Goal: Task Accomplishment & Management: Use online tool/utility

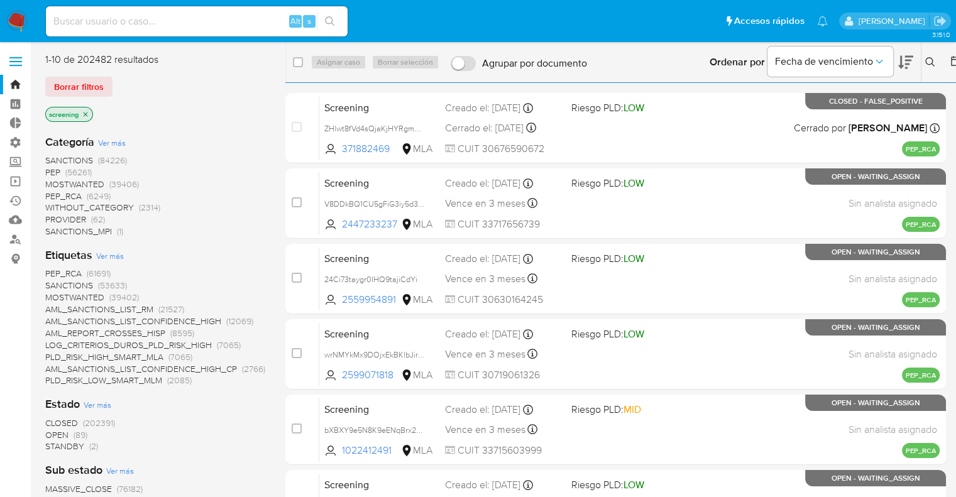
click at [685, 13] on ul "Pausado Ver notificaciones Alt s Accesos rápidos Presiona las siguientes teclas…" at bounding box center [437, 20] width 795 height 31
click at [626, 9] on ul "Pausado Ver notificaciones Alt s Accesos rápidos Presiona las siguientes teclas…" at bounding box center [437, 20] width 795 height 31
click at [697, 18] on ul "Pausado Ver notificaciones Alt s Accesos rápidos Presiona las siguientes teclas…" at bounding box center [437, 20] width 795 height 31
click at [685, 18] on ul "Pausado Ver notificaciones Alt s Accesos rápidos Presiona las siguientes teclas…" at bounding box center [437, 20] width 795 height 31
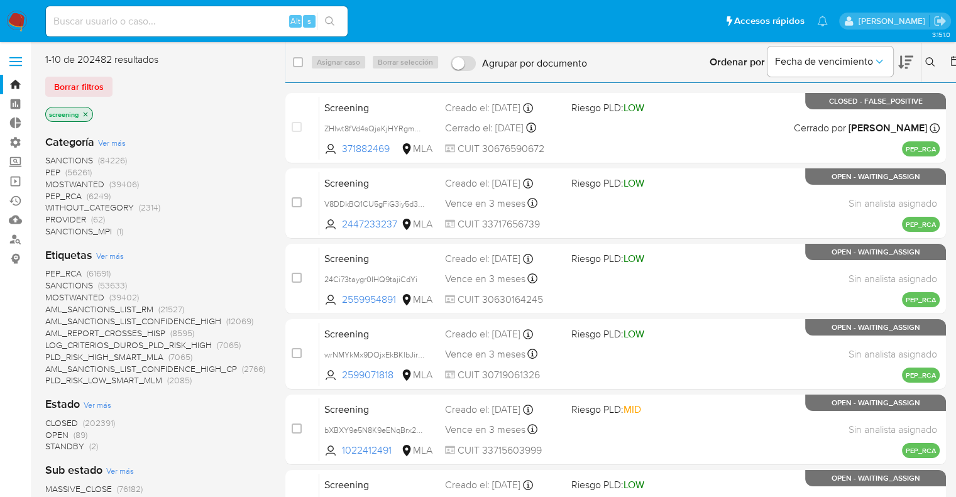
click at [677, 20] on ul "Pausado Ver notificaciones Alt s Accesos rápidos Presiona las siguientes teclas…" at bounding box center [437, 20] width 795 height 31
click at [699, 16] on ul "Pausado Ver notificaciones Alt s Accesos rápidos Presiona las siguientes teclas…" at bounding box center [437, 20] width 795 height 31
click at [690, 11] on ul "Pausado Ver notificaciones Alt s Accesos rápidos Presiona las siguientes teclas…" at bounding box center [437, 20] width 795 height 31
click at [695, 18] on ul "Pausado Ver notificaciones Alt s Accesos rápidos Presiona las siguientes teclas…" at bounding box center [437, 20] width 795 height 31
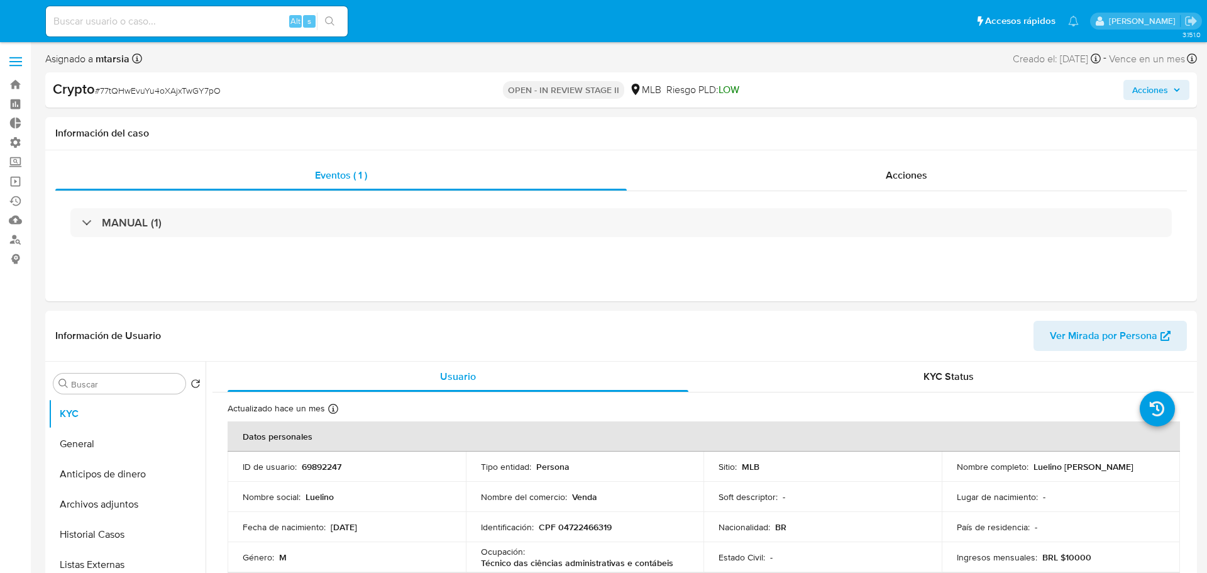
select select "10"
click at [966, 181] on div "Acciones" at bounding box center [900, 175] width 556 height 30
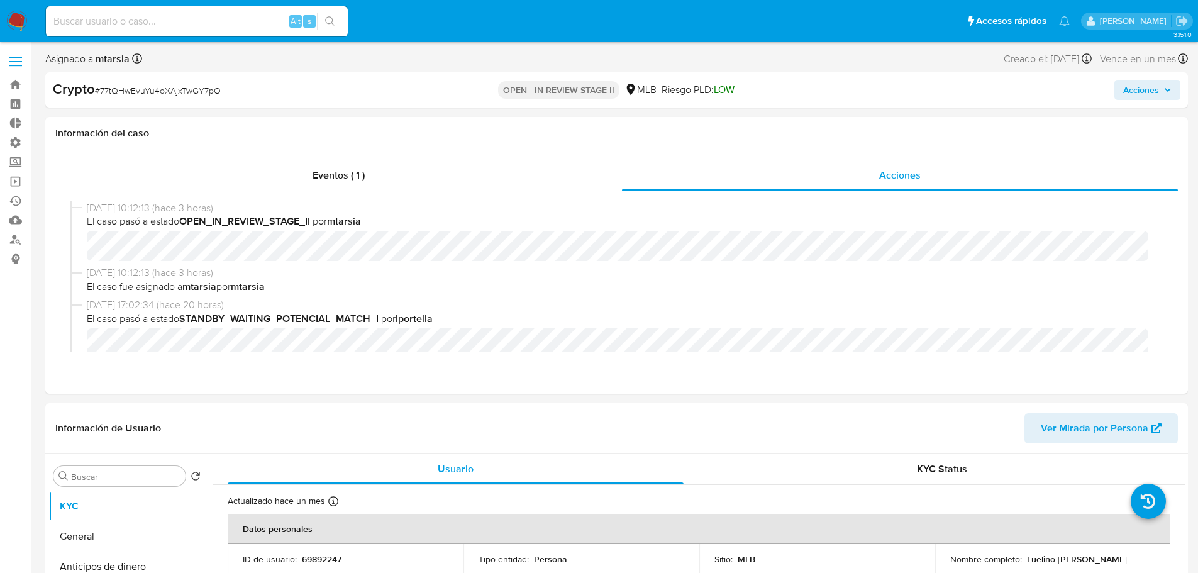
click at [1162, 91] on span "Acciones" at bounding box center [1147, 90] width 48 height 18
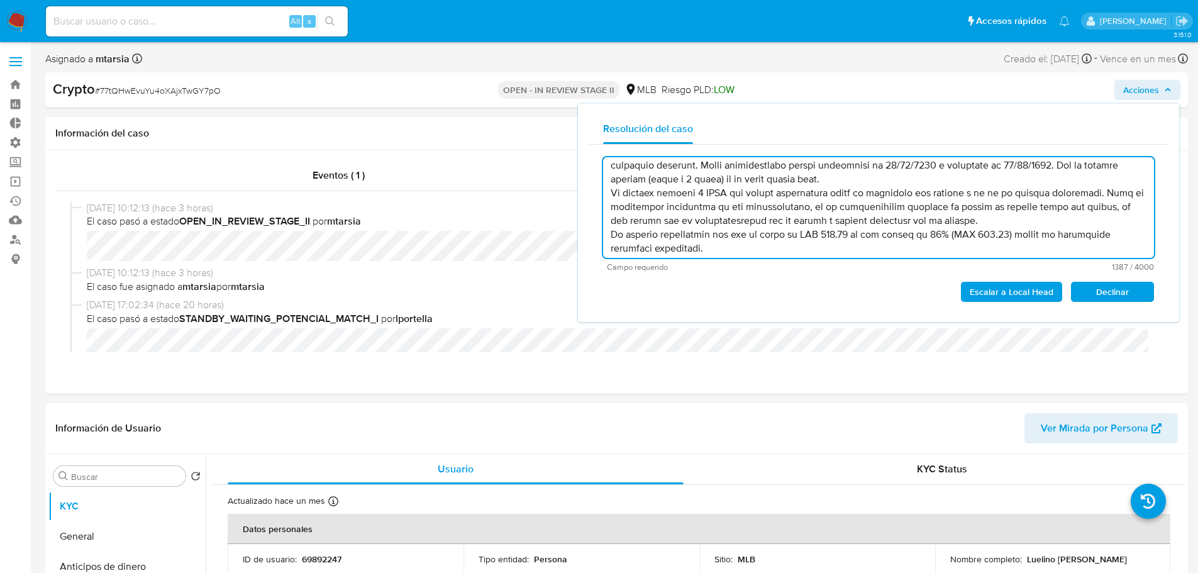
scroll to position [63, 0]
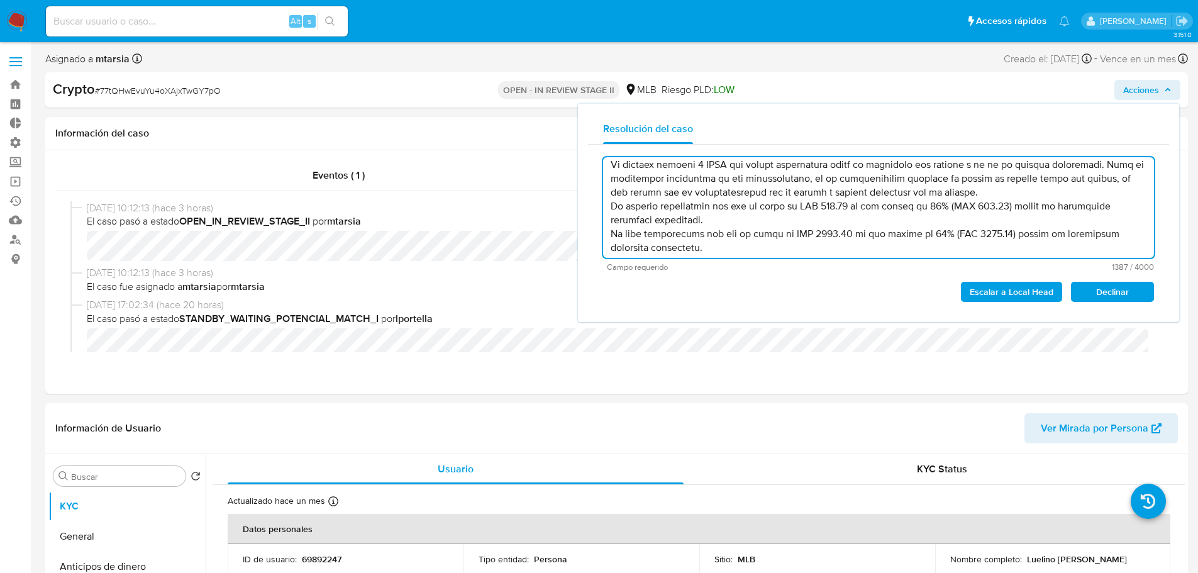
click at [981, 191] on textarea at bounding box center [878, 207] width 551 height 101
click at [827, 223] on textarea at bounding box center [878, 207] width 551 height 101
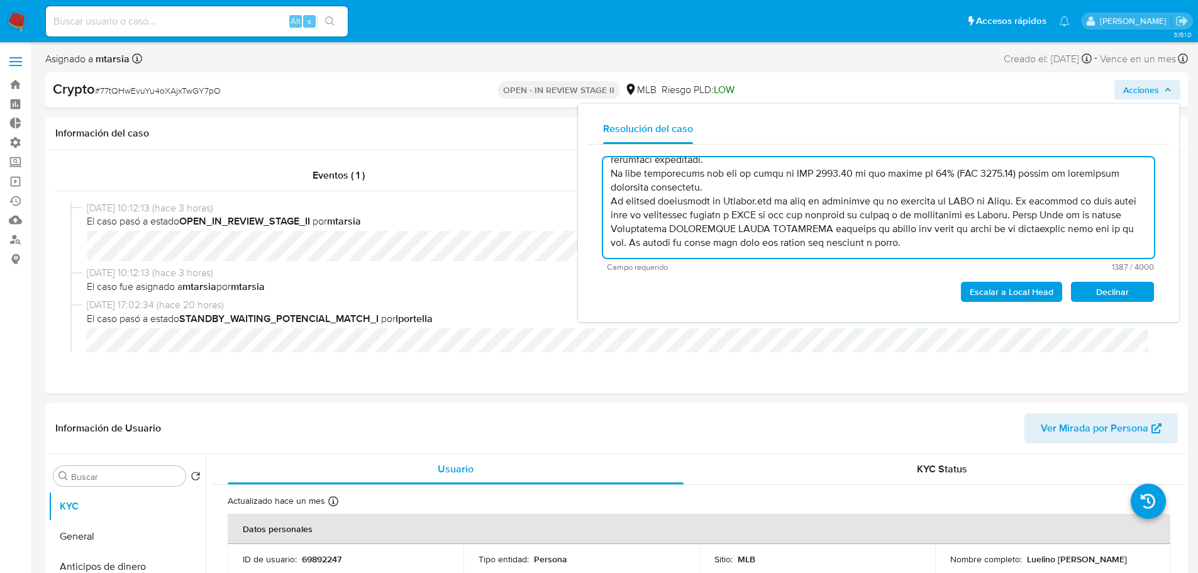
click at [698, 188] on textarea at bounding box center [878, 207] width 551 height 101
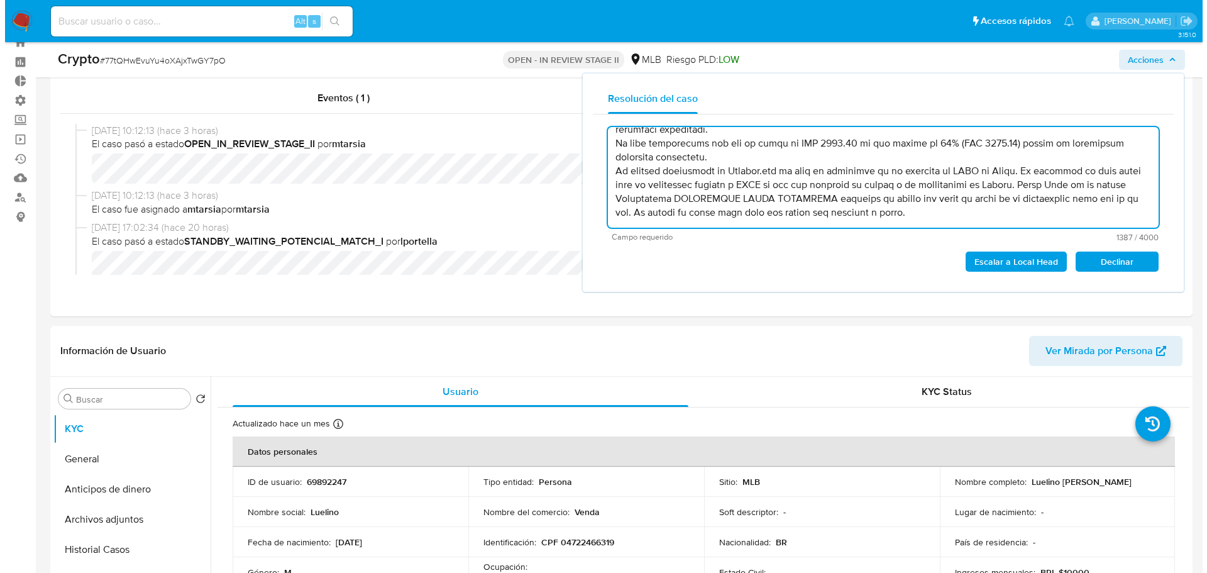
scroll to position [63, 0]
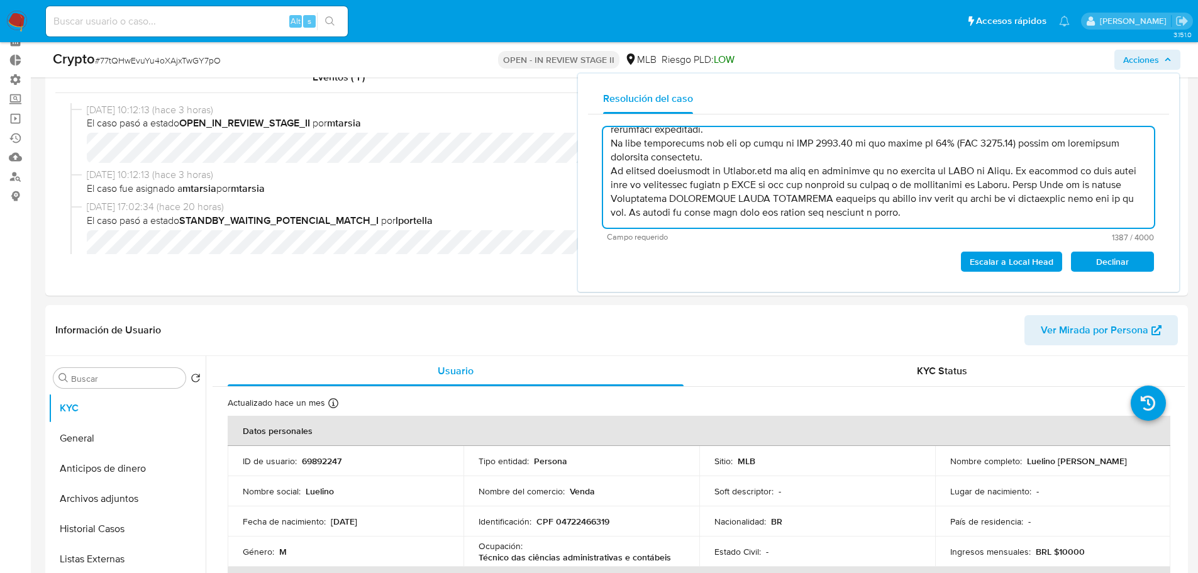
click at [949, 212] on textarea at bounding box center [878, 177] width 551 height 101
click at [966, 214] on textarea at bounding box center [878, 177] width 551 height 101
type textarea "Caso generado manualmente a partir de una solicitud de cierre de operatoria por…"
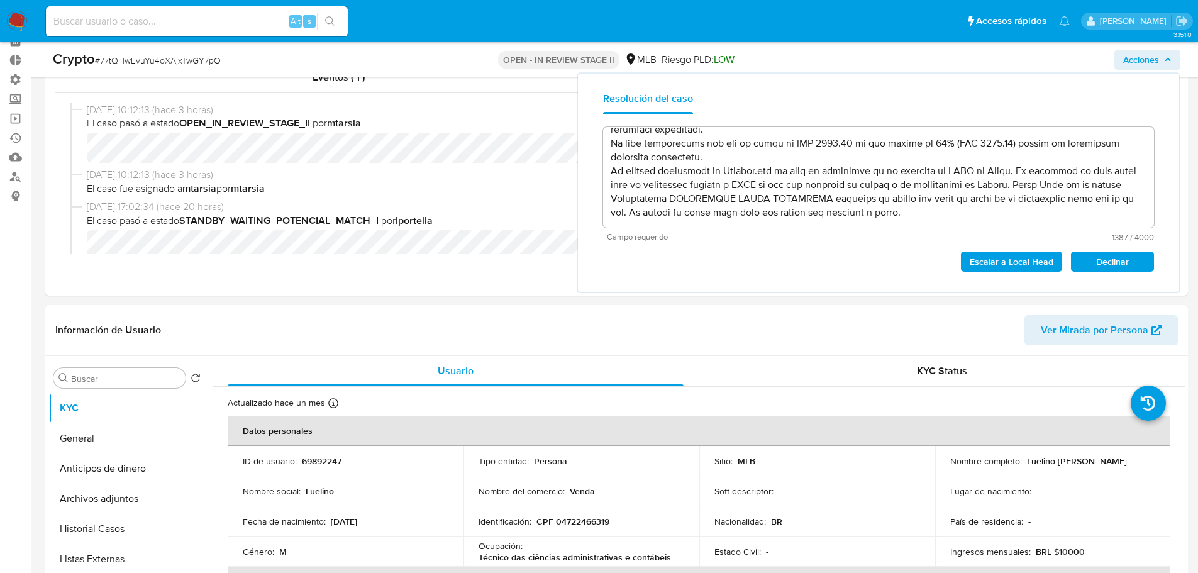
click at [1055, 256] on button "Escalar a Local Head" at bounding box center [1011, 261] width 101 height 20
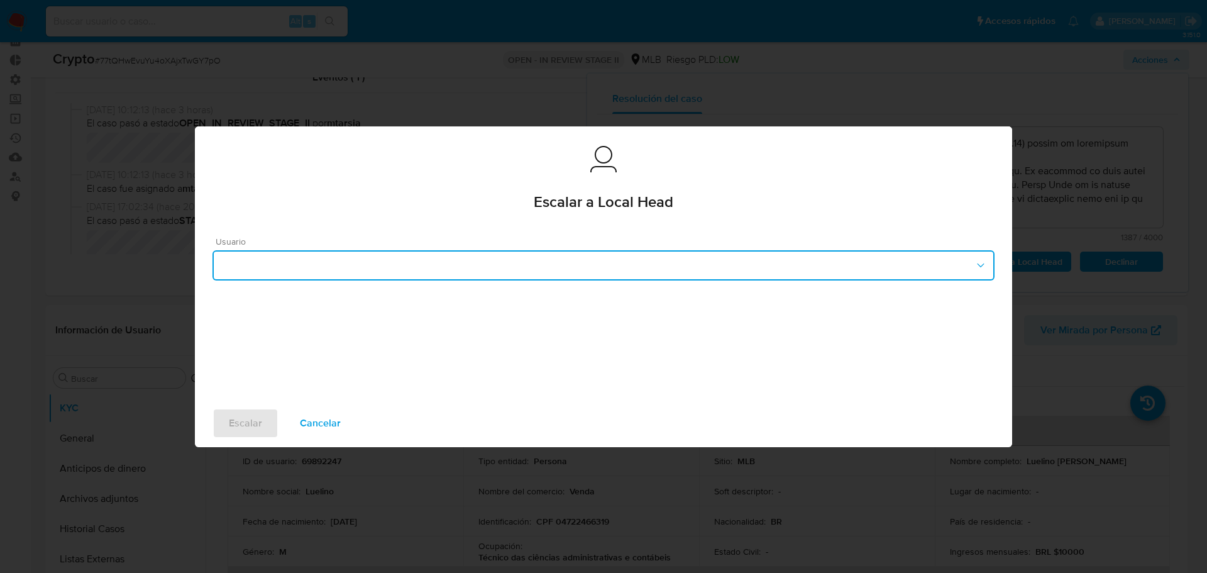
click at [473, 265] on button "button" at bounding box center [603, 265] width 782 height 30
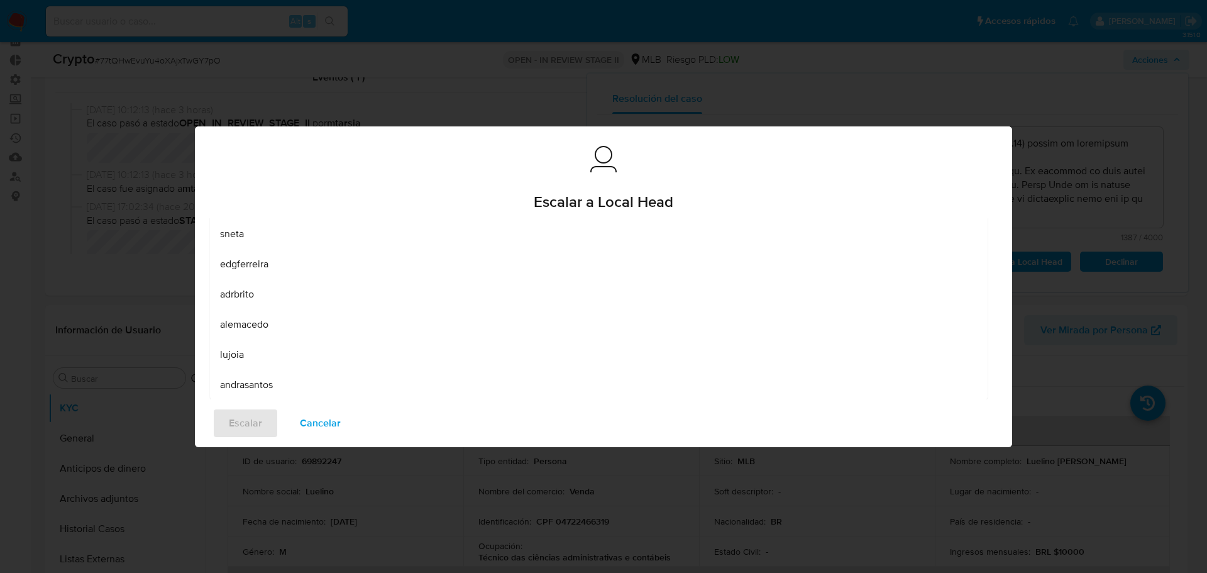
scroll to position [121, 0]
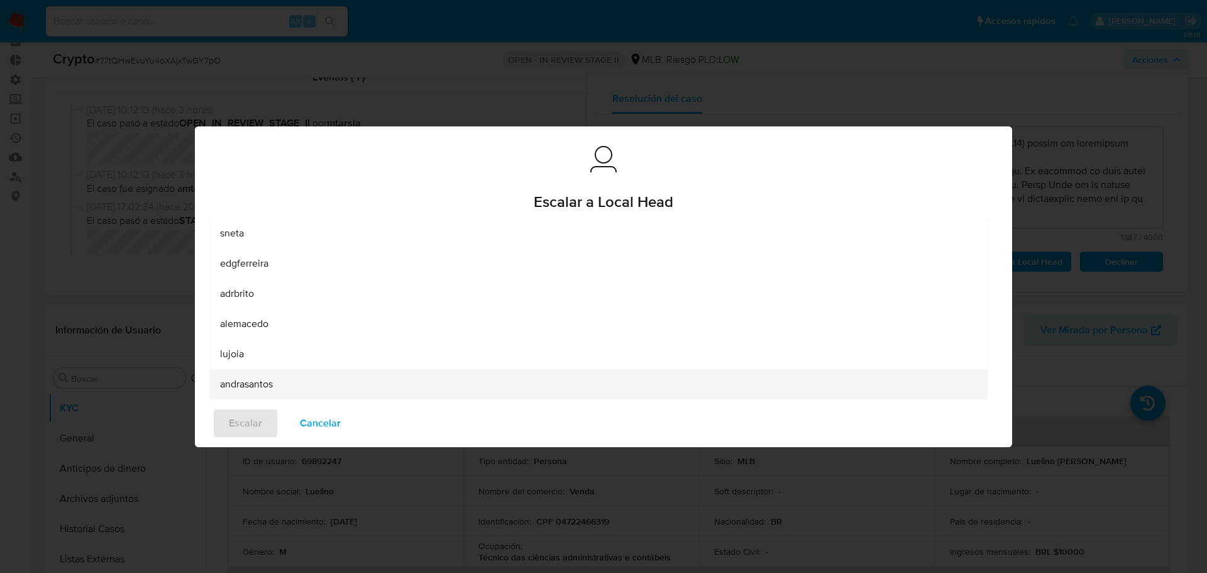
click at [415, 395] on div "andrasantos" at bounding box center [598, 384] width 757 height 30
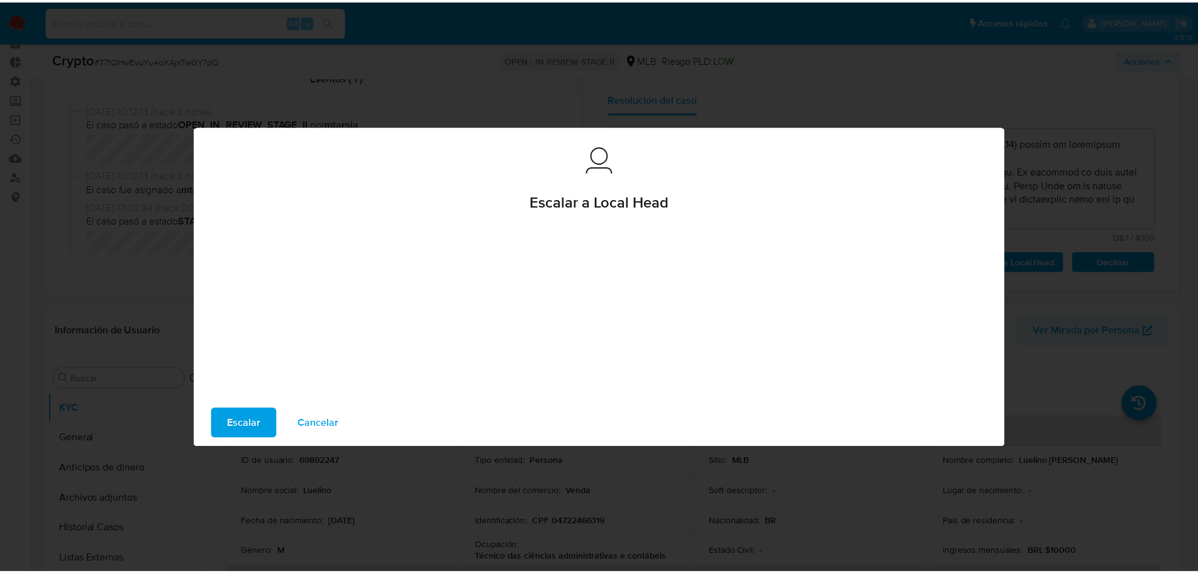
scroll to position [0, 0]
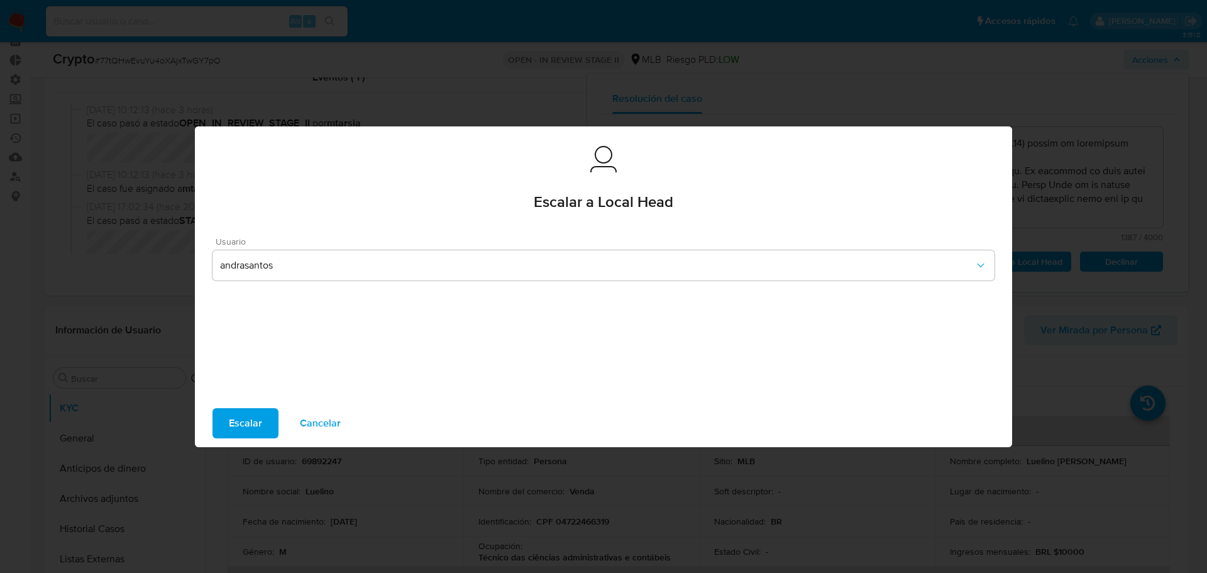
click at [270, 417] on button "Escalar" at bounding box center [245, 423] width 66 height 30
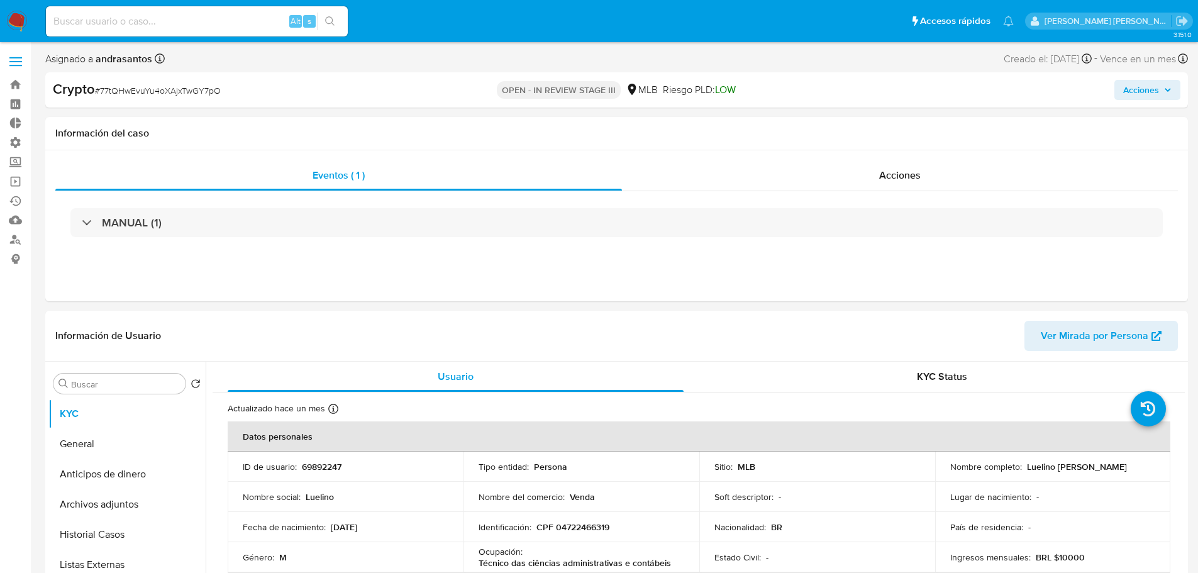
select select "10"
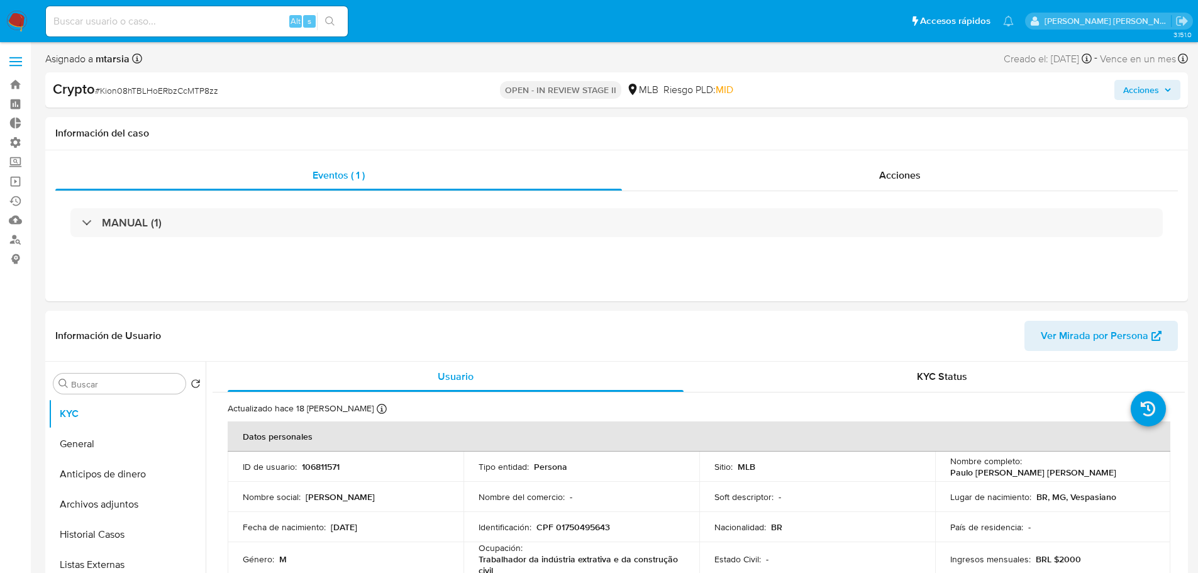
click at [1141, 95] on span "Acciones" at bounding box center [1141, 90] width 36 height 20
select select "10"
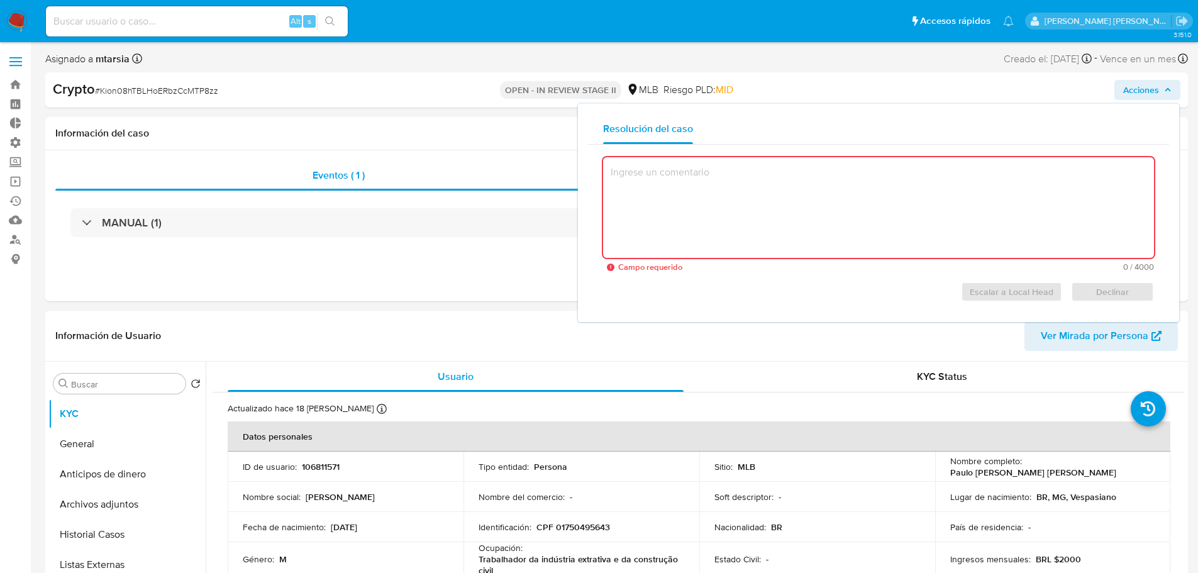
click at [776, 181] on textarea at bounding box center [878, 207] width 551 height 101
paste textarea "Caso generado manualmente a partir de una solicitud de cierre de operatoria por…"
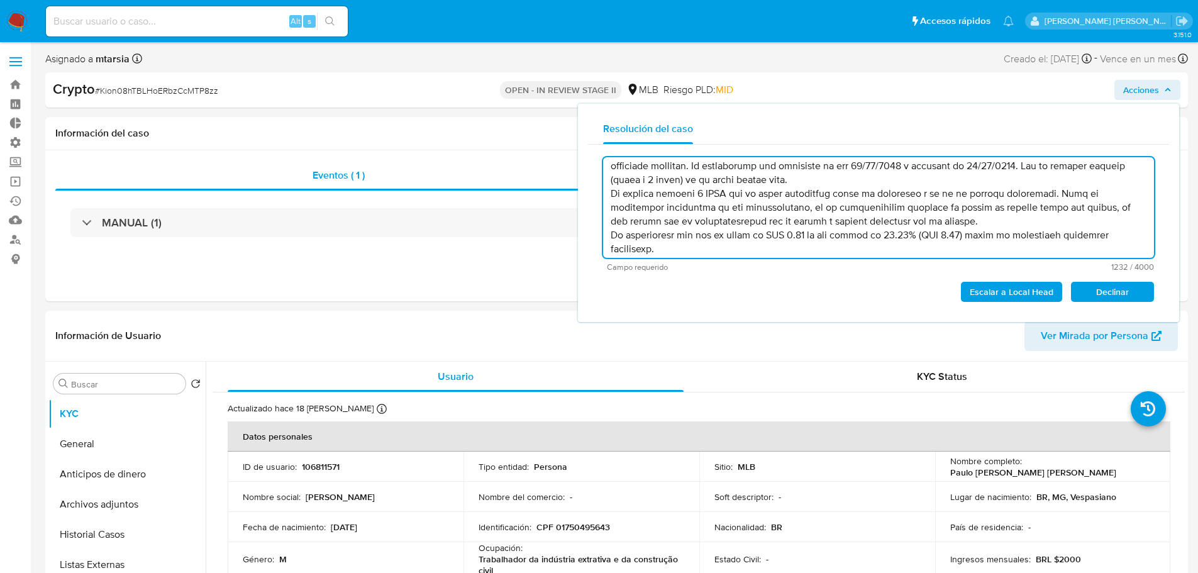
scroll to position [63, 0]
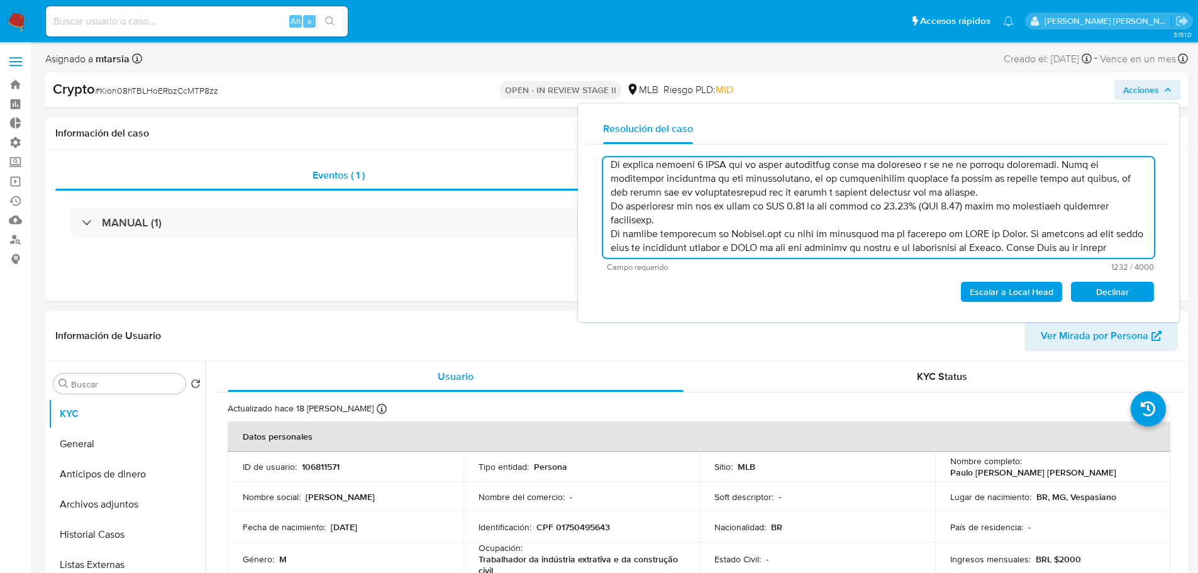
click at [743, 217] on textarea at bounding box center [878, 207] width 551 height 101
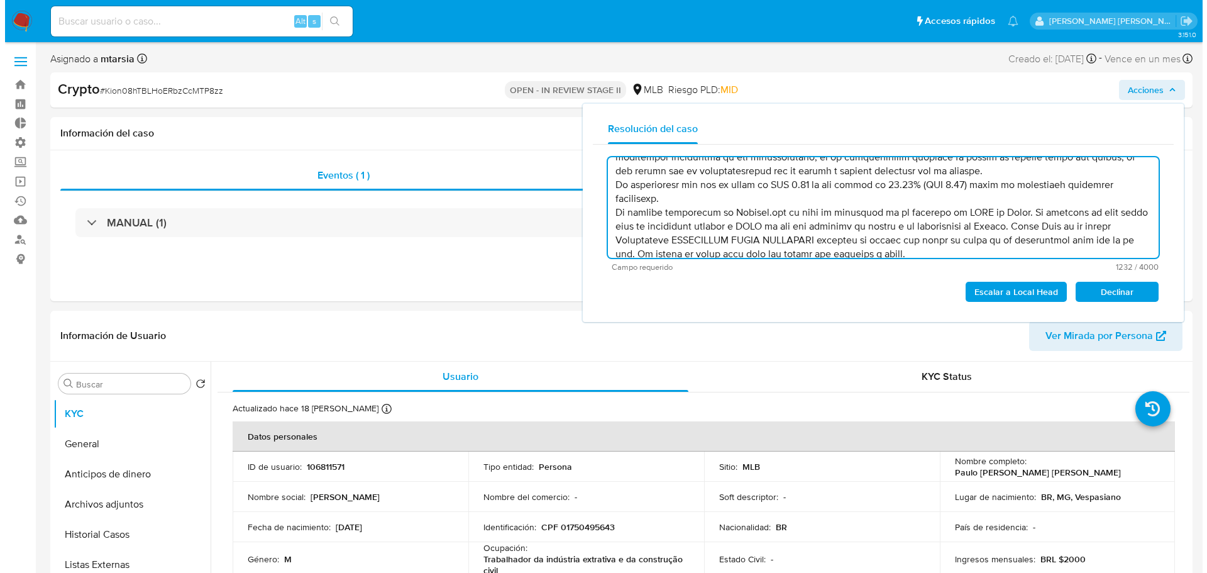
scroll to position [96, 0]
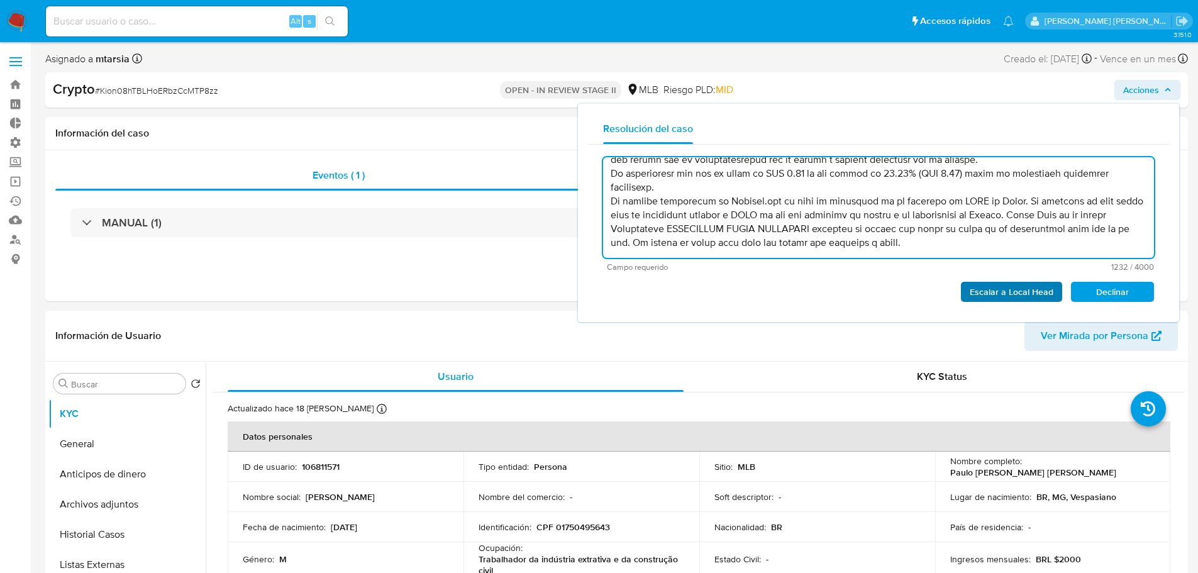
type textarea "Caso generado manualmente a partir de una solicitud de cierre de operatoria por…"
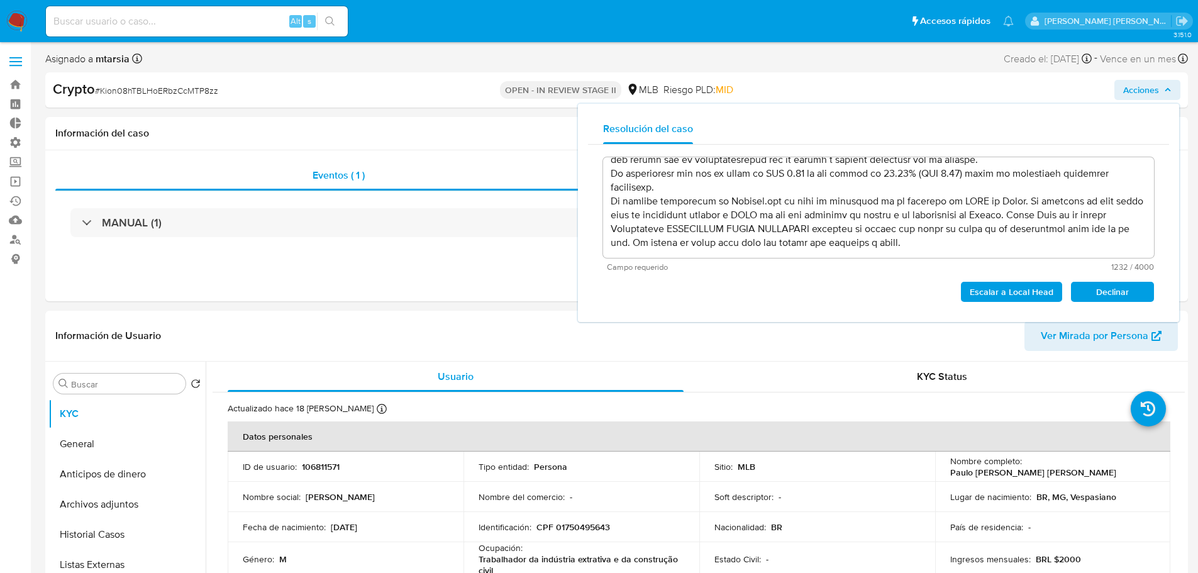
click at [976, 287] on span "Escalar a Local Head" at bounding box center [1011, 292] width 84 height 18
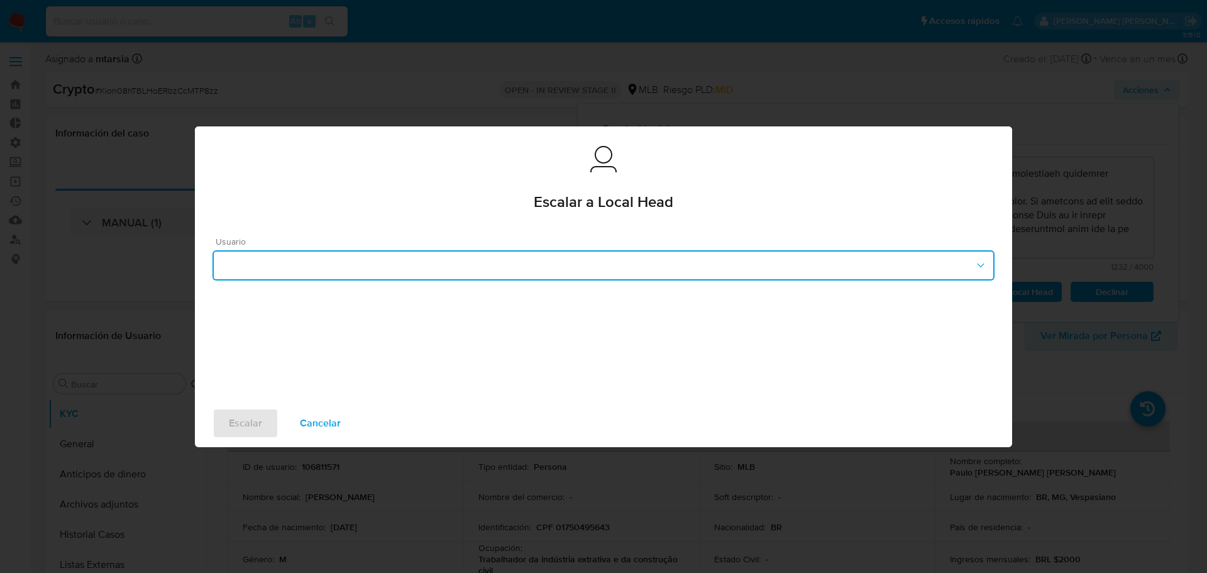
click at [601, 270] on button "button" at bounding box center [603, 265] width 782 height 30
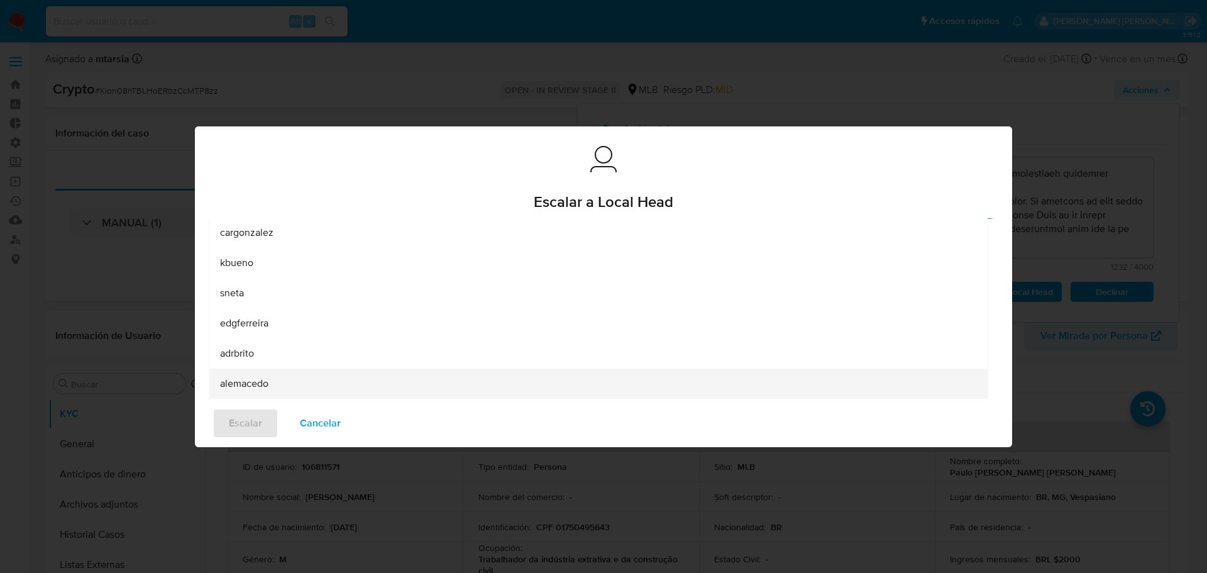
scroll to position [121, 0]
click at [649, 385] on div "andrasantos" at bounding box center [598, 384] width 757 height 30
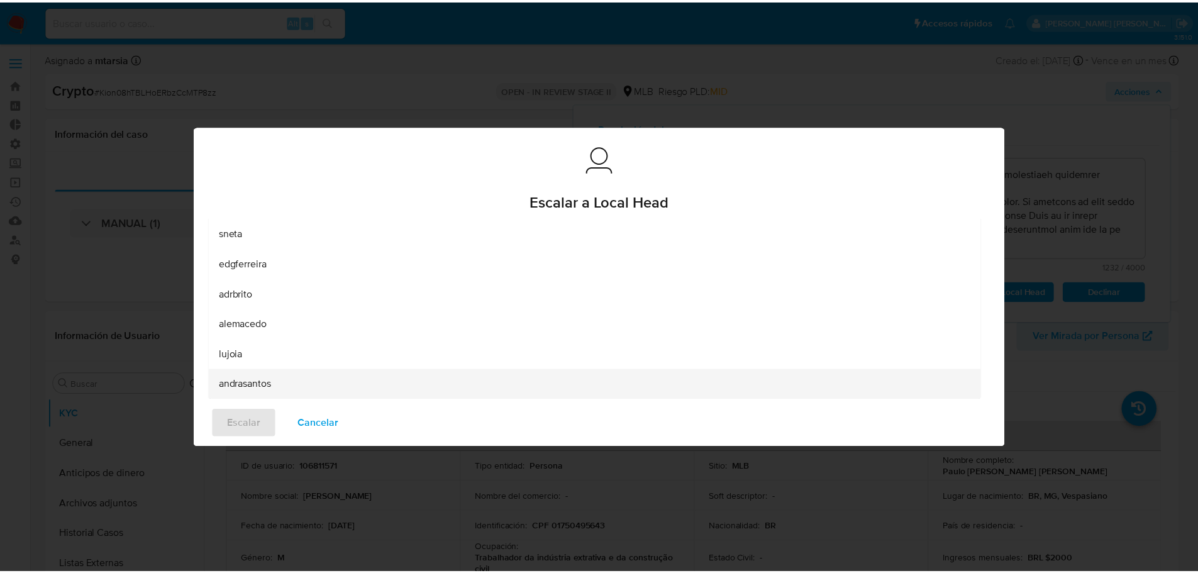
scroll to position [0, 0]
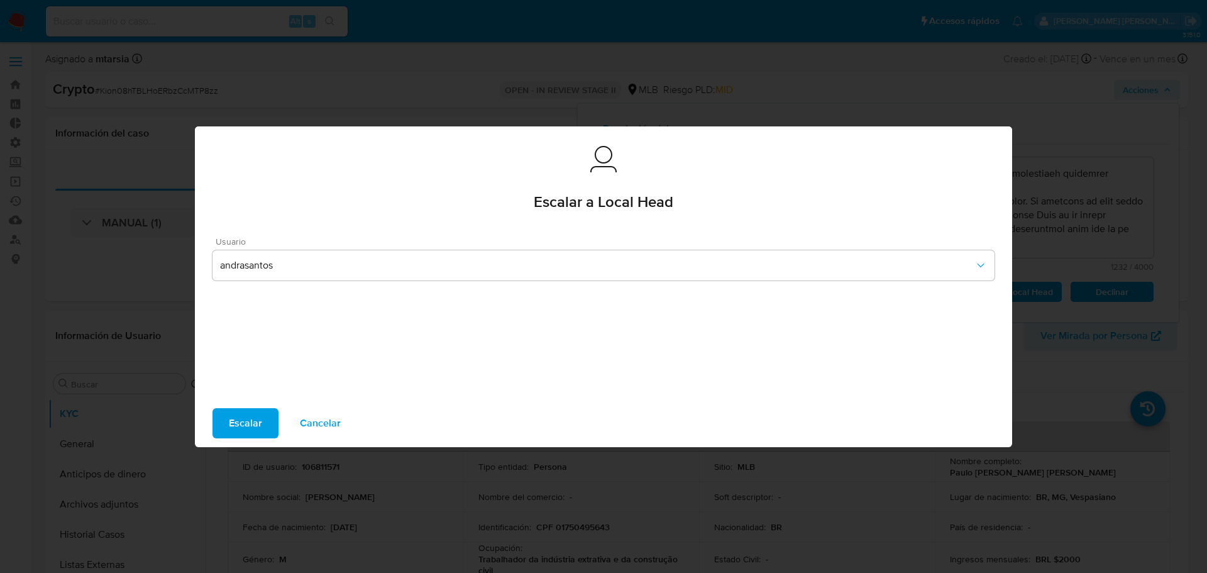
click at [270, 418] on button "Escalar" at bounding box center [245, 423] width 66 height 30
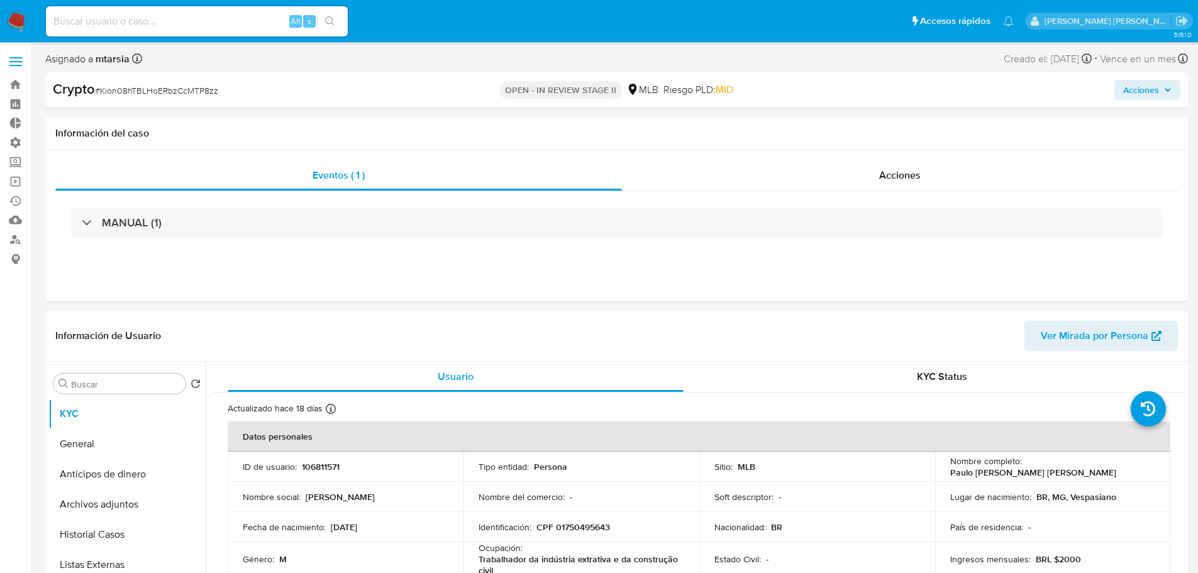
select select "10"
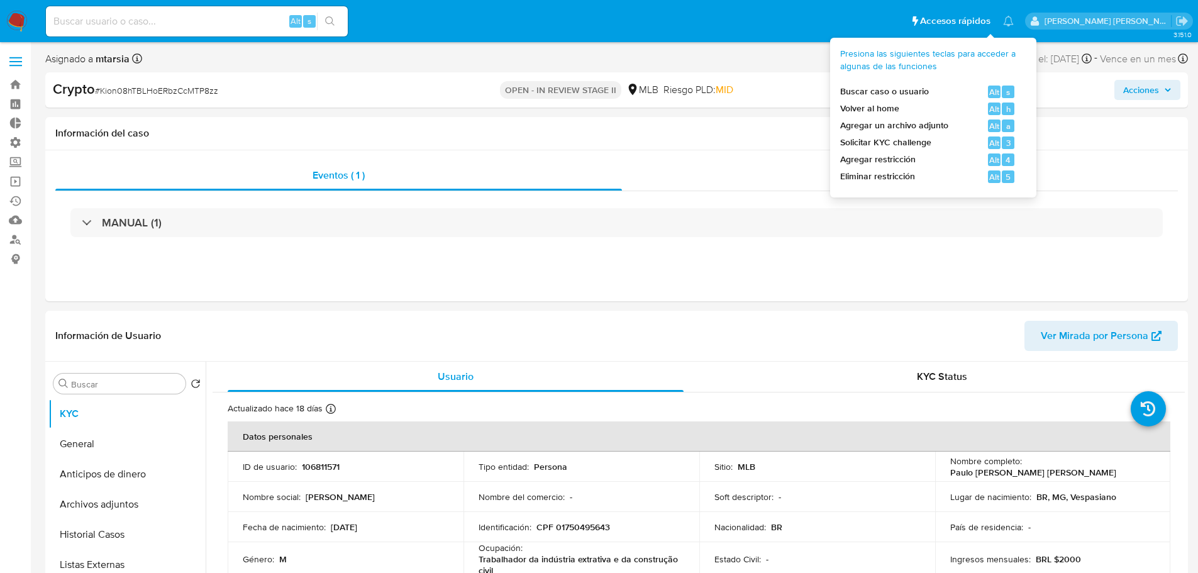
click at [934, 16] on ul "Pausado Ver notificaciones Alt s Accesos rápidos Presiona las siguientes teclas…" at bounding box center [530, 20] width 980 height 31
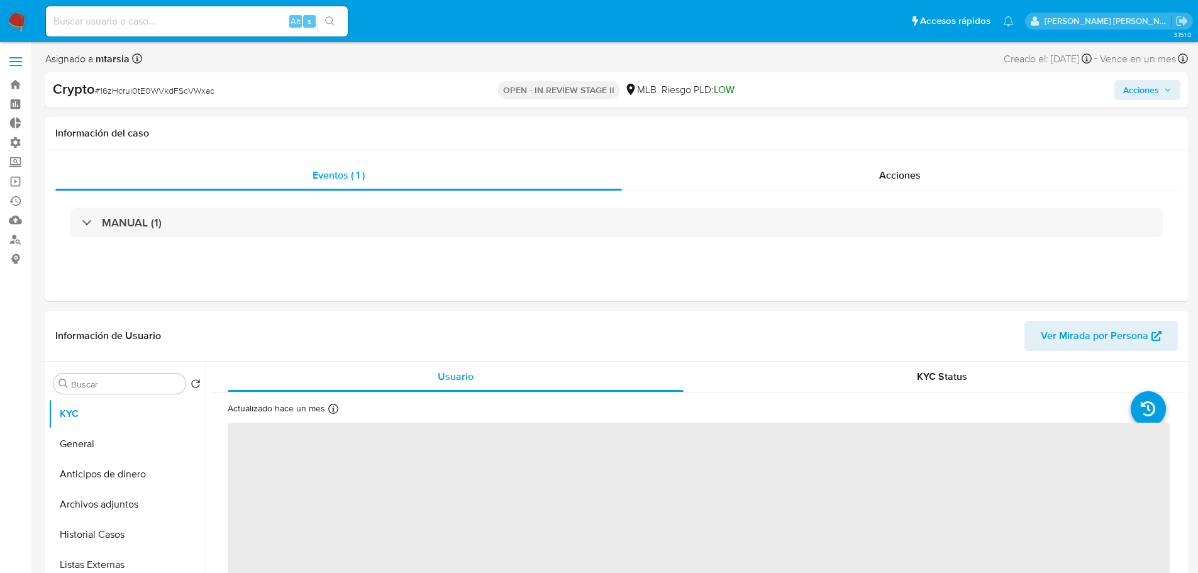
click at [1179, 94] on button "Acciones" at bounding box center [1147, 90] width 66 height 20
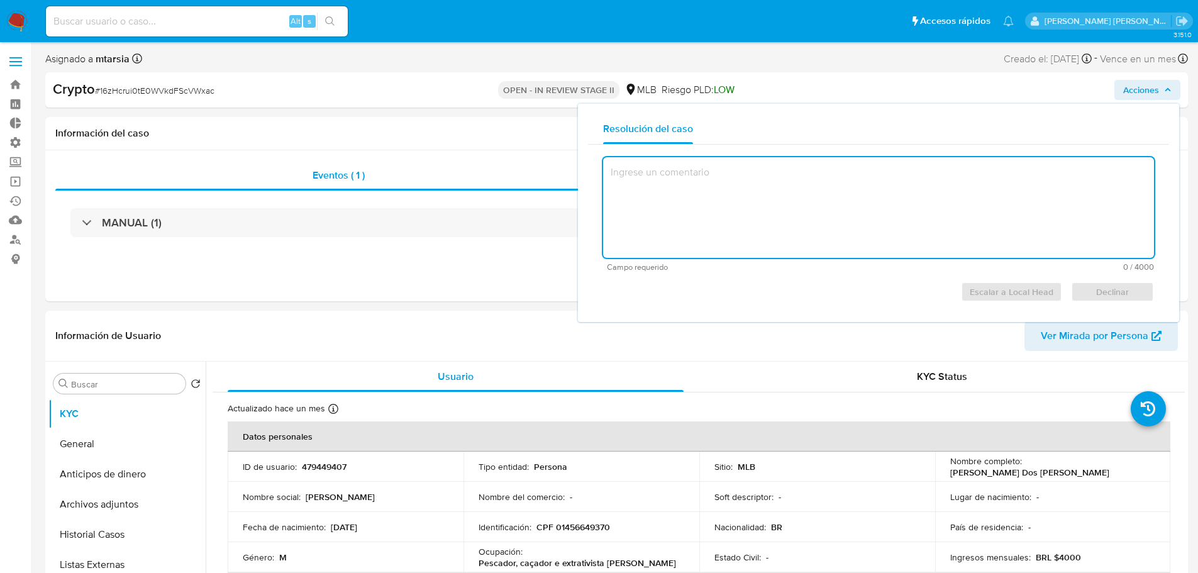
select select "10"
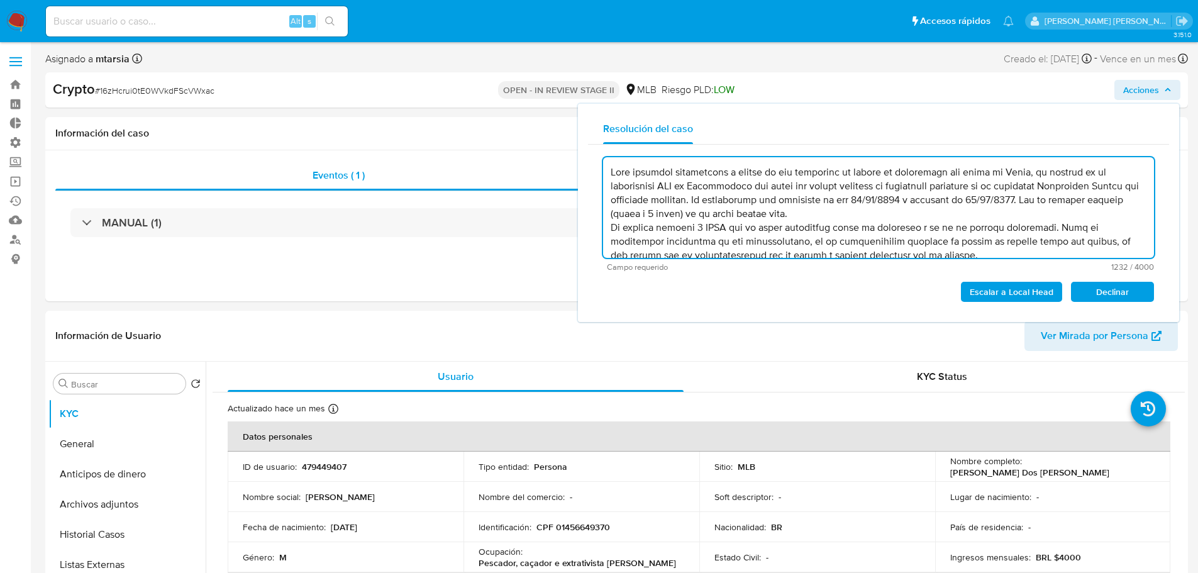
click at [882, 213] on textarea at bounding box center [878, 207] width 551 height 101
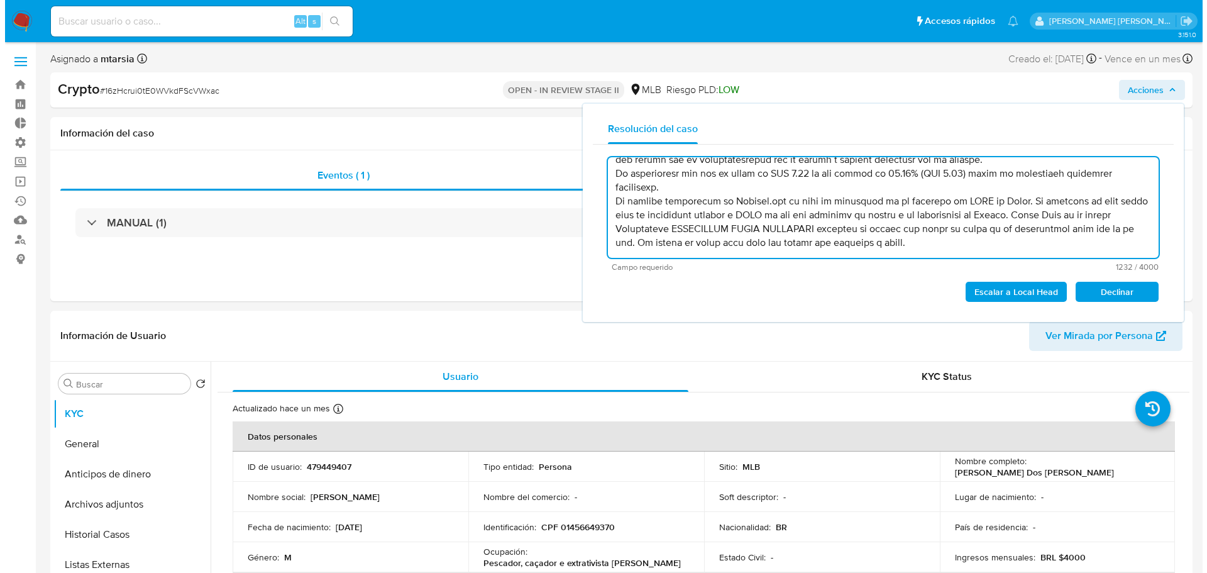
scroll to position [63, 0]
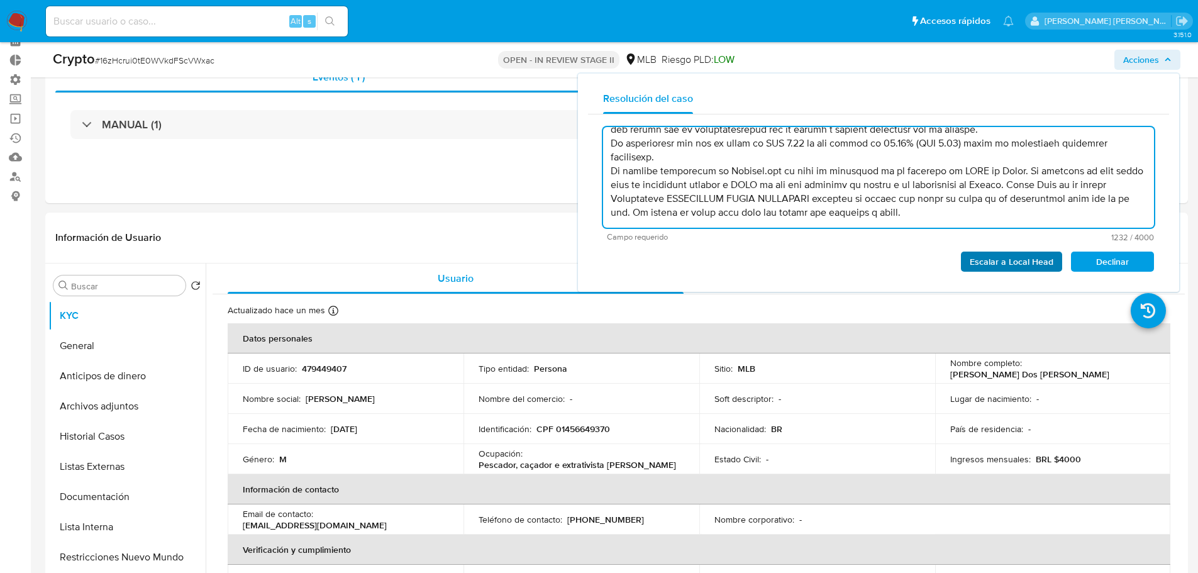
type textarea "Lore ipsumdol sitametcons a elitse do eiu temporinc ut labore et doloremagn ali…"
click at [1049, 260] on span "Escalar a Local Head" at bounding box center [1011, 262] width 84 height 18
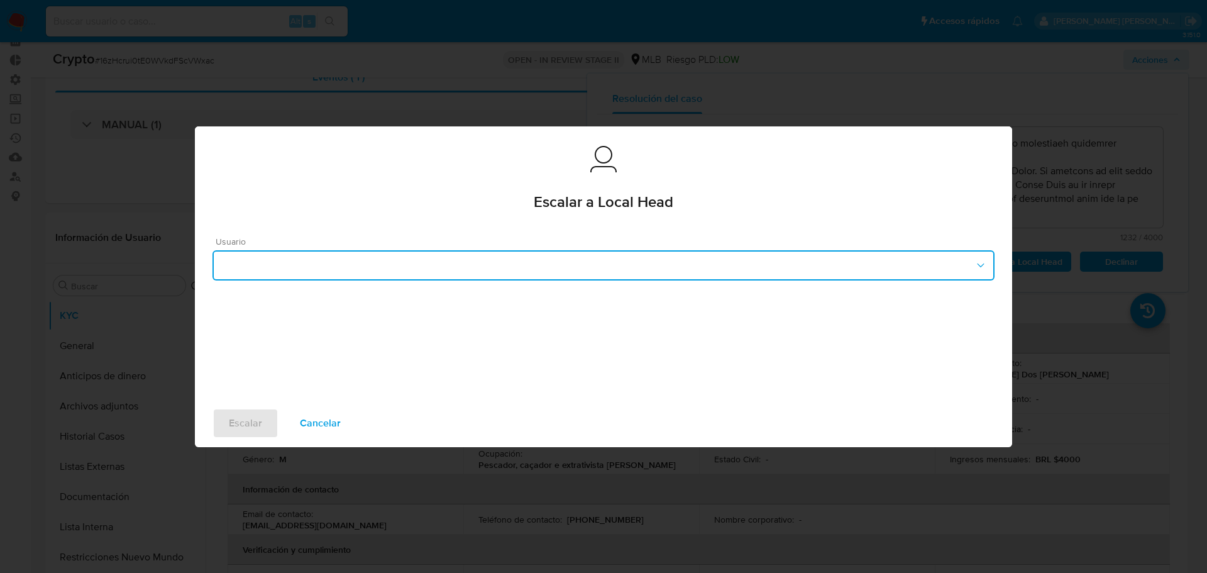
click at [536, 272] on button "button" at bounding box center [603, 265] width 782 height 30
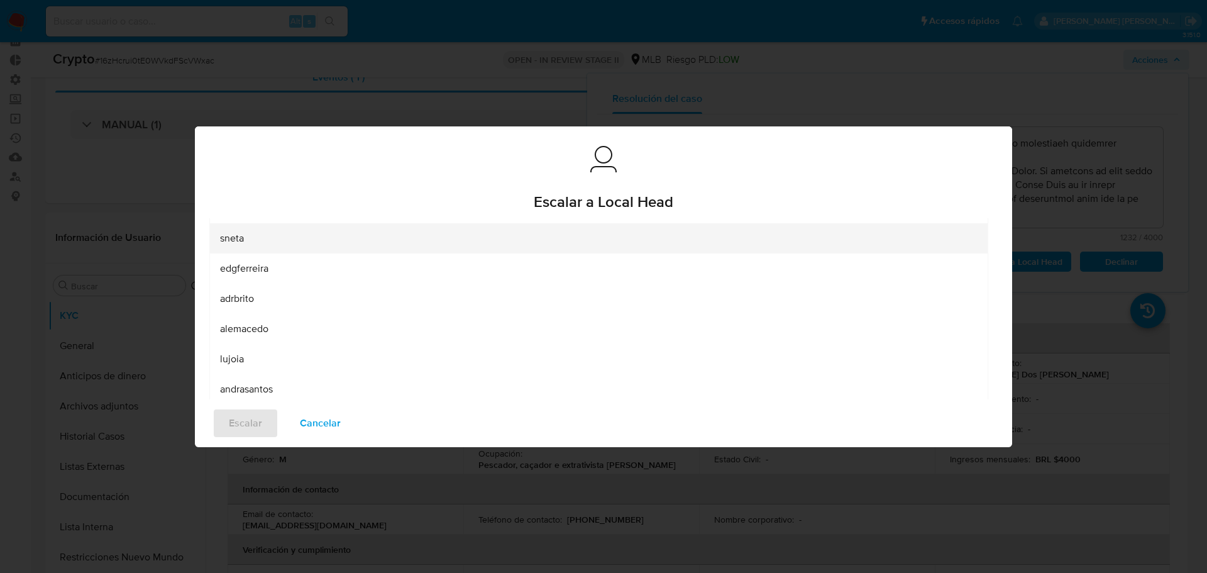
scroll to position [121, 0]
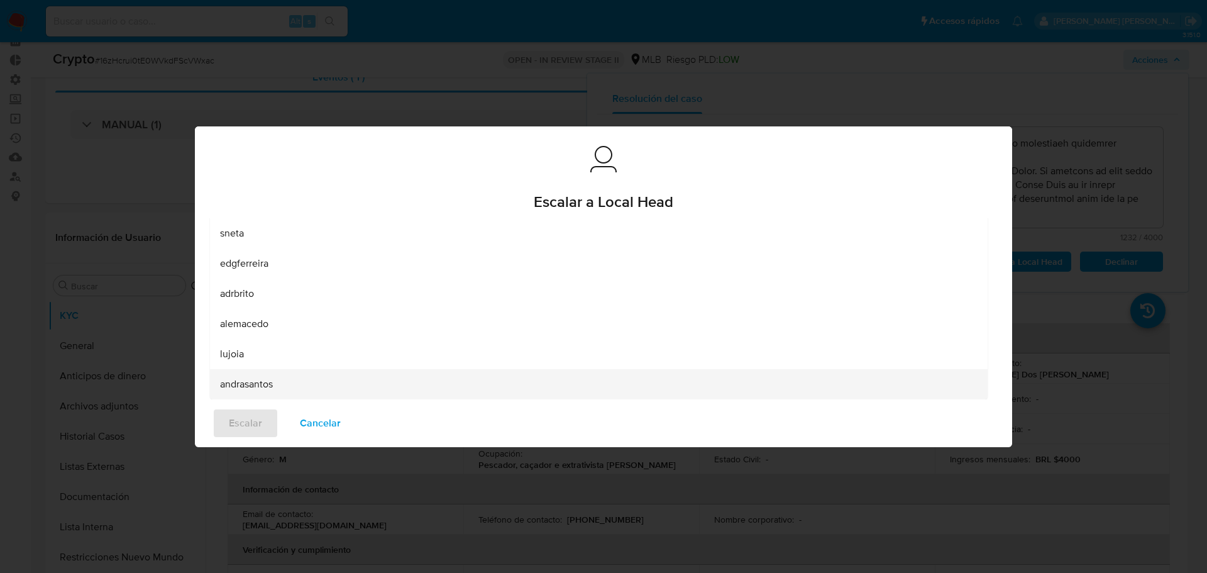
click at [479, 383] on div "andrasantos" at bounding box center [598, 384] width 757 height 30
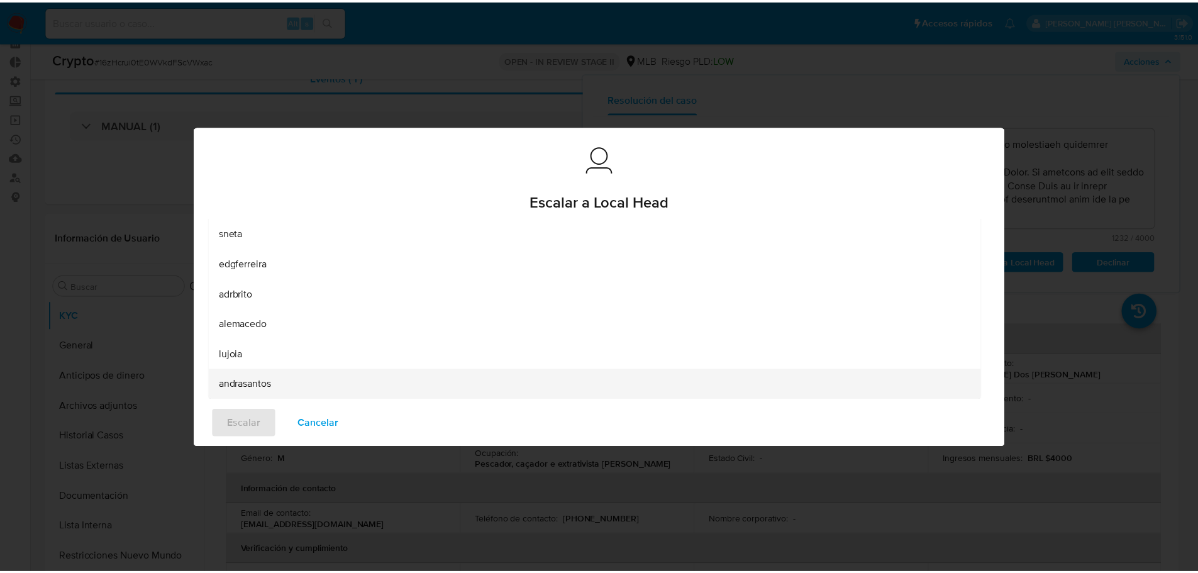
scroll to position [0, 0]
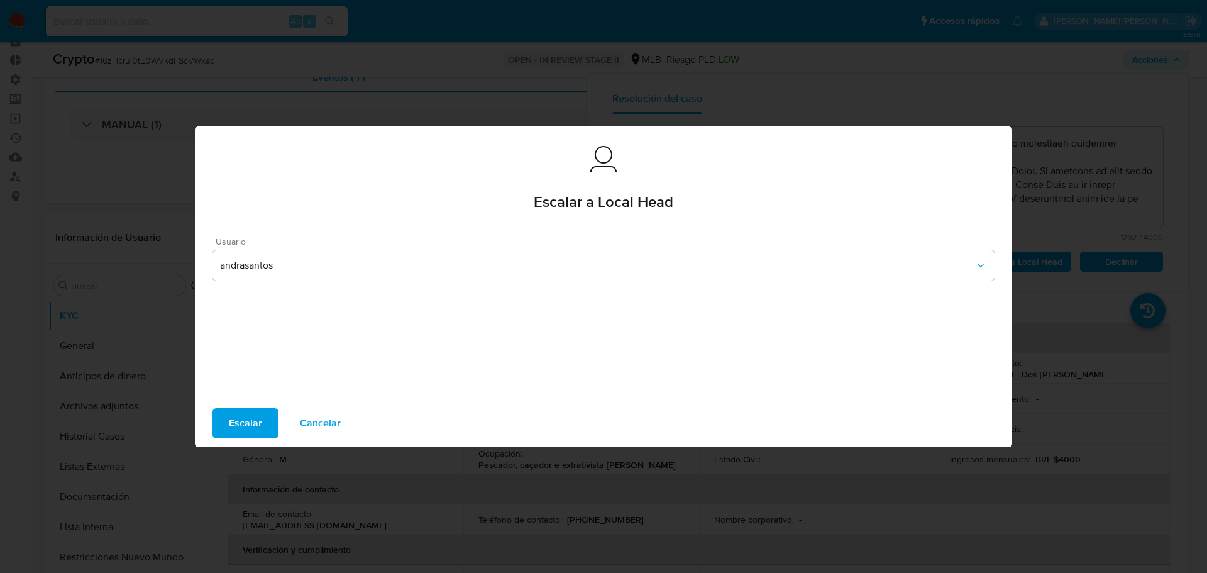
click at [268, 420] on button "Escalar" at bounding box center [245, 423] width 66 height 30
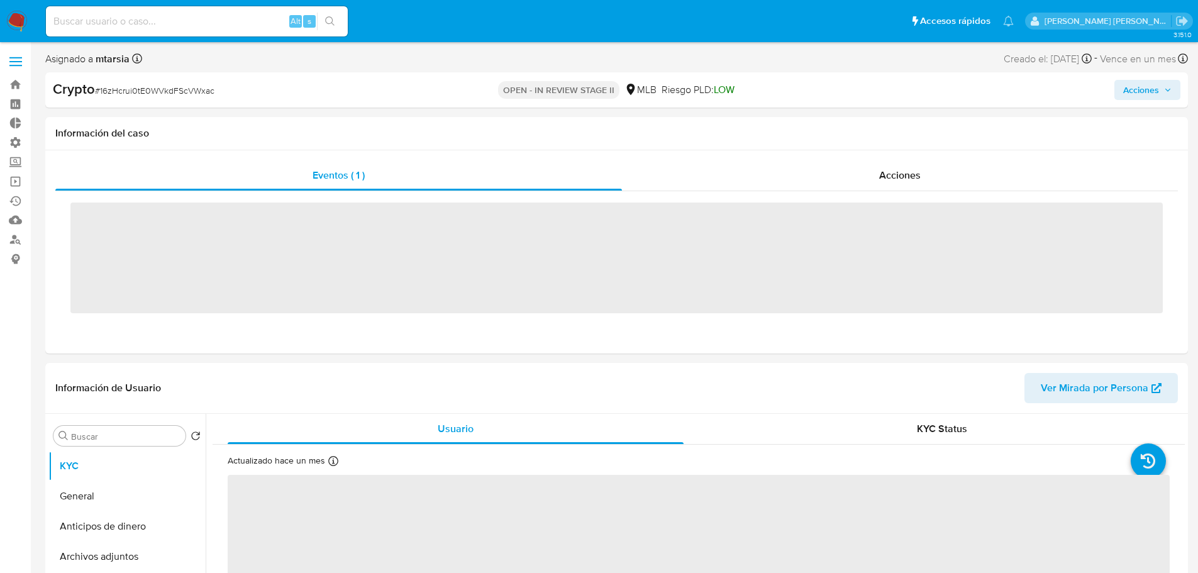
click at [922, 31] on ul "Pausado Ver notificaciones Alt s Accesos rápidos Presiona las siguientes teclas…" at bounding box center [530, 20] width 980 height 31
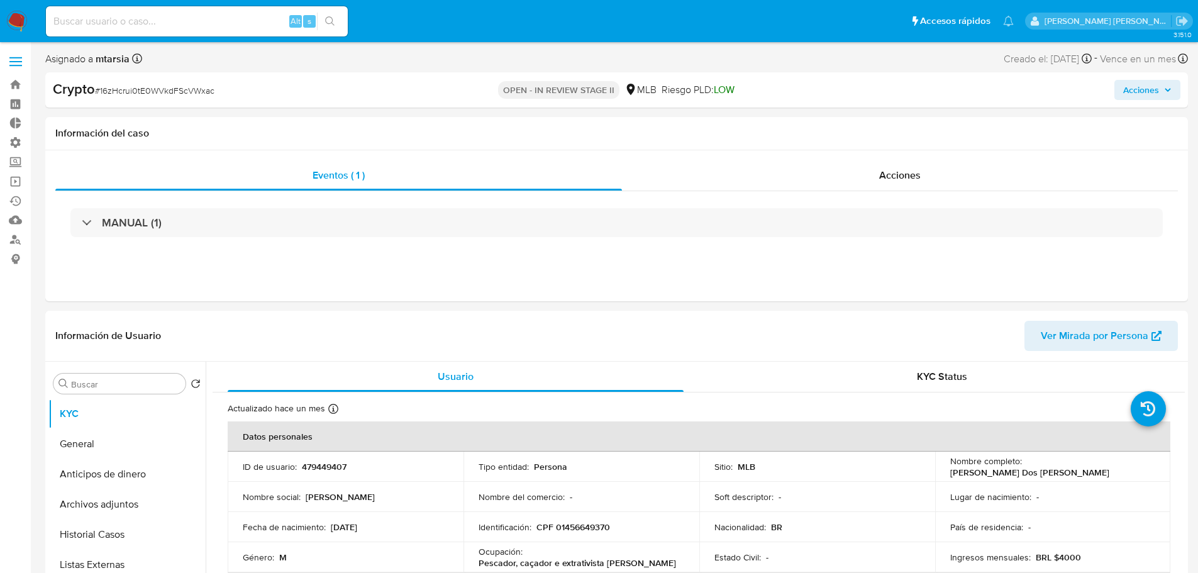
select select "10"
click at [920, 26] on ul "Pausado Ver notificaciones Alt s Accesos rápidos Presiona las siguientes teclas…" at bounding box center [530, 20] width 980 height 31
click at [920, 14] on ul "Pausado Ver notificaciones Alt s Accesos rápidos Presiona las siguientes teclas…" at bounding box center [530, 20] width 980 height 31
